Goal: Check status: Check status

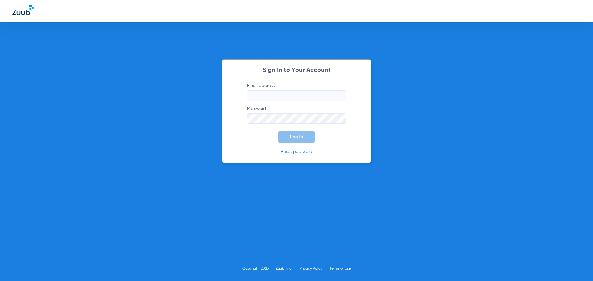
click at [269, 92] on input "Email address" at bounding box center [296, 96] width 99 height 11
type input "[EMAIL_ADDRESS][DOMAIN_NAME]"
click at [301, 136] on span "Log In" at bounding box center [296, 137] width 13 height 5
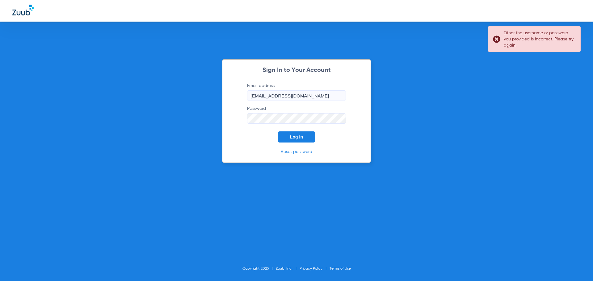
click at [205, 112] on div "Sign In to Your Account Email address [EMAIL_ADDRESS][DOMAIN_NAME] Password Log…" at bounding box center [296, 140] width 593 height 281
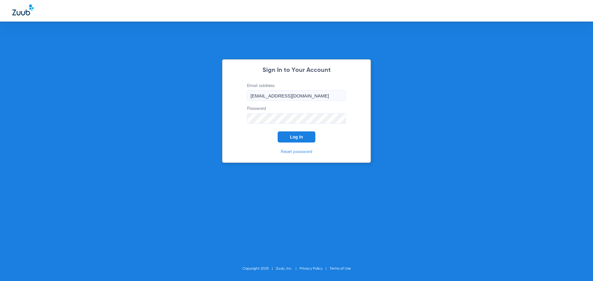
click at [199, 111] on div "Sign In to Your Account Email address [EMAIL_ADDRESS][DOMAIN_NAME] Password Log…" at bounding box center [296, 140] width 593 height 281
click at [291, 135] on button "Log In" at bounding box center [297, 137] width 38 height 11
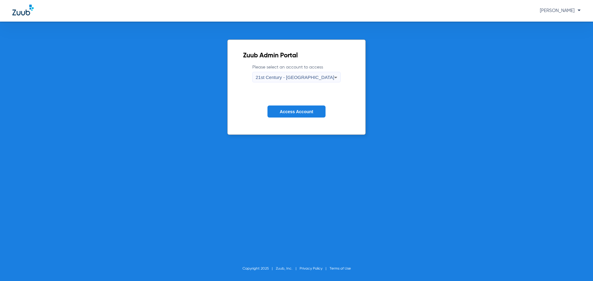
click at [302, 77] on span "21st Century - [GEOGRAPHIC_DATA]" at bounding box center [295, 77] width 79 height 5
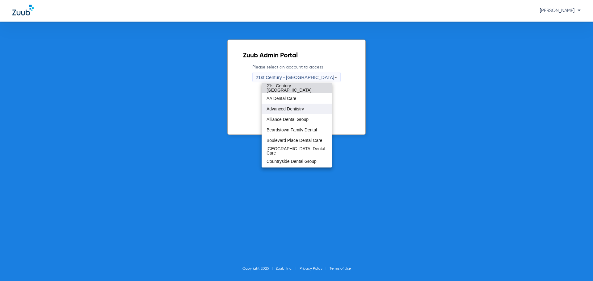
click at [305, 106] on mat-option "Advanced Dentistry" at bounding box center [297, 109] width 70 height 11
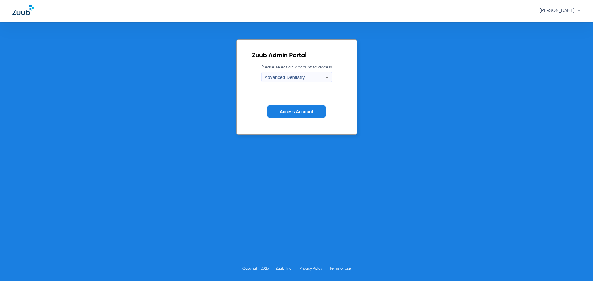
click at [305, 112] on span "Access Account" at bounding box center [296, 111] width 33 height 5
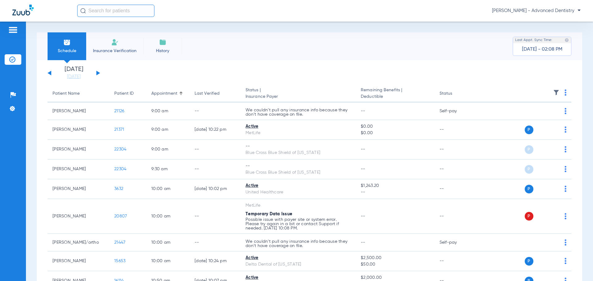
click at [132, 13] on input "text" at bounding box center [115, 11] width 77 height 12
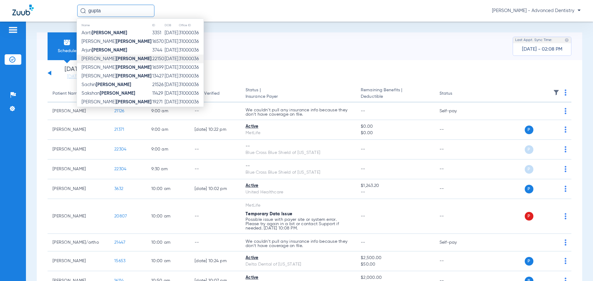
click at [116, 61] on strong "[PERSON_NAME]" at bounding box center [134, 59] width 36 height 5
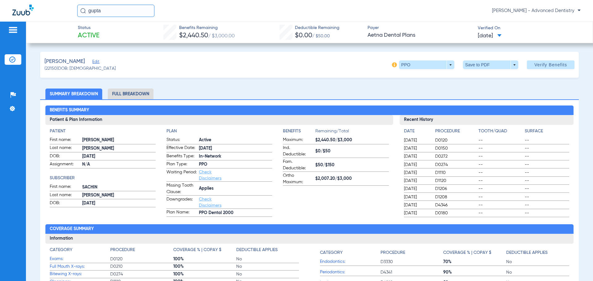
click at [139, 95] on li "Full Breakdown" at bounding box center [131, 94] width 46 height 11
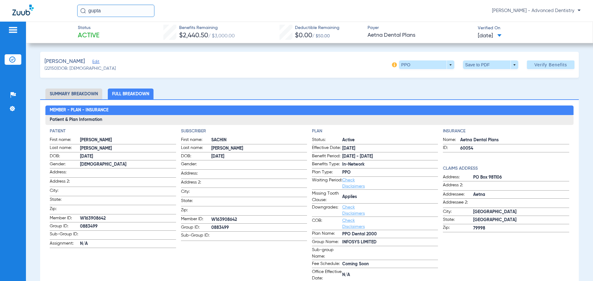
click at [88, 95] on li "Summary Breakdown" at bounding box center [73, 94] width 57 height 11
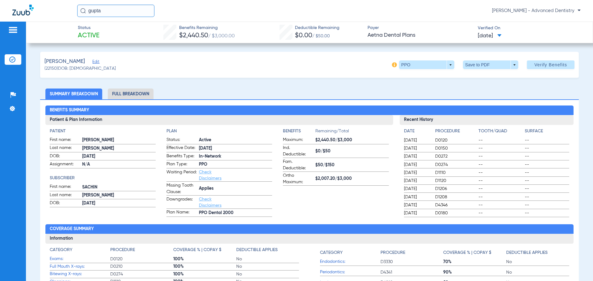
click at [134, 91] on li "Full Breakdown" at bounding box center [131, 94] width 46 height 11
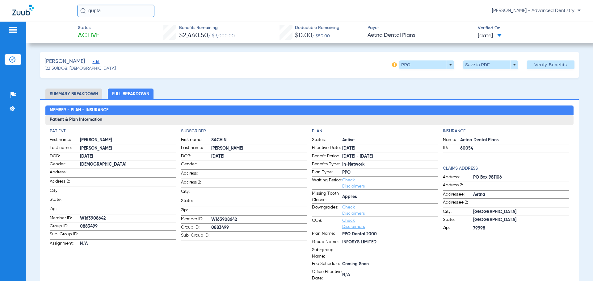
drag, startPoint x: 114, startPoint y: 10, endPoint x: 60, endPoint y: 12, distance: 53.8
click at [60, 12] on div "gupta [PERSON_NAME] - Advanced Dentistry" at bounding box center [296, 11] width 593 height 22
type input "kuri"
click at [577, 10] on span "[PERSON_NAME] - Advanced Dentistry" at bounding box center [536, 11] width 89 height 6
click at [569, 20] on span "Account Selection" at bounding box center [557, 22] width 35 height 4
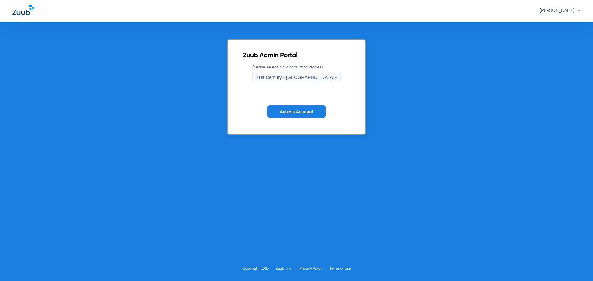
click at [317, 82] on div "21st Century - [GEOGRAPHIC_DATA]" at bounding box center [295, 77] width 79 height 11
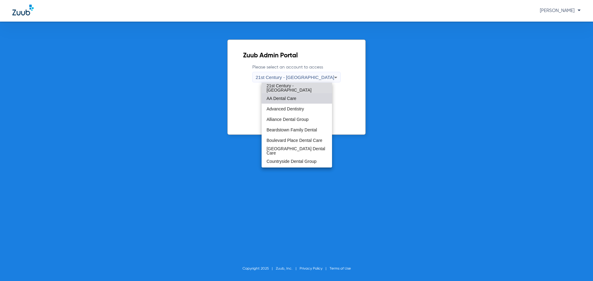
click at [306, 98] on mat-option "AA Dental Care" at bounding box center [297, 98] width 70 height 11
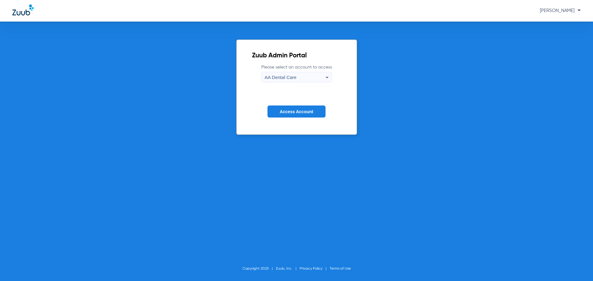
click at [297, 111] on span "Access Account" at bounding box center [296, 111] width 33 height 5
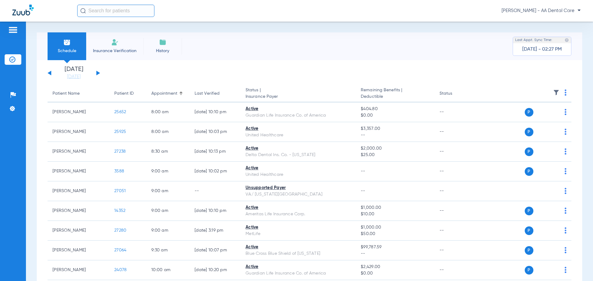
click at [105, 14] on input "text" at bounding box center [115, 11] width 77 height 12
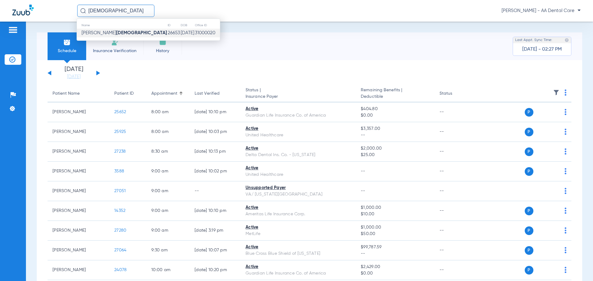
type input "[DEMOGRAPHIC_DATA]"
click at [116, 33] on strong "[DEMOGRAPHIC_DATA]" at bounding box center [141, 33] width 51 height 5
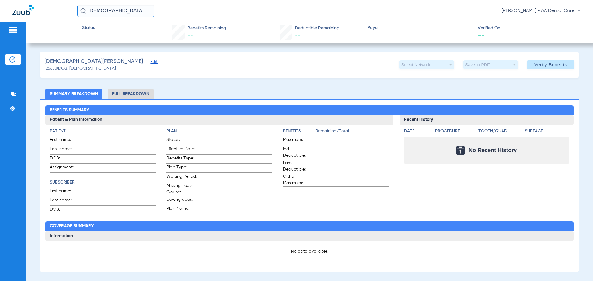
click at [140, 91] on li "Full Breakdown" at bounding box center [131, 94] width 46 height 11
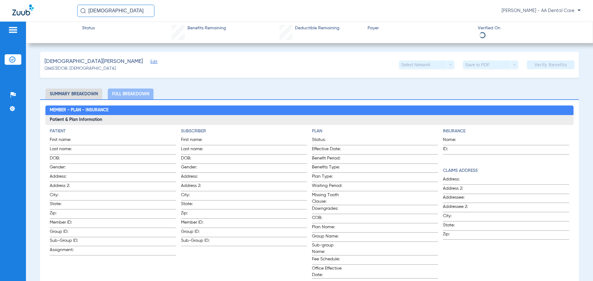
click at [87, 94] on li "Summary Breakdown" at bounding box center [73, 94] width 57 height 11
click at [84, 95] on li "Summary Breakdown" at bounding box center [73, 94] width 57 height 11
click at [75, 90] on li "Summary Breakdown" at bounding box center [73, 94] width 57 height 11
click at [112, 10] on input "[DEMOGRAPHIC_DATA]" at bounding box center [115, 11] width 77 height 12
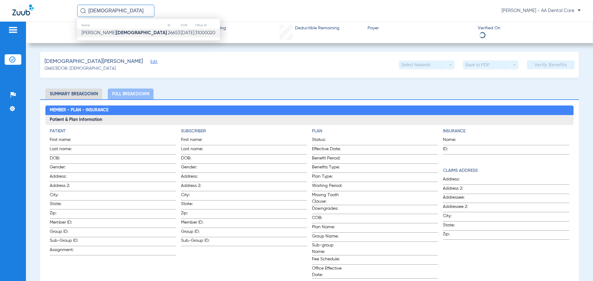
click at [116, 33] on strong "[DEMOGRAPHIC_DATA]" at bounding box center [141, 33] width 51 height 5
